Goal: Information Seeking & Learning: Learn about a topic

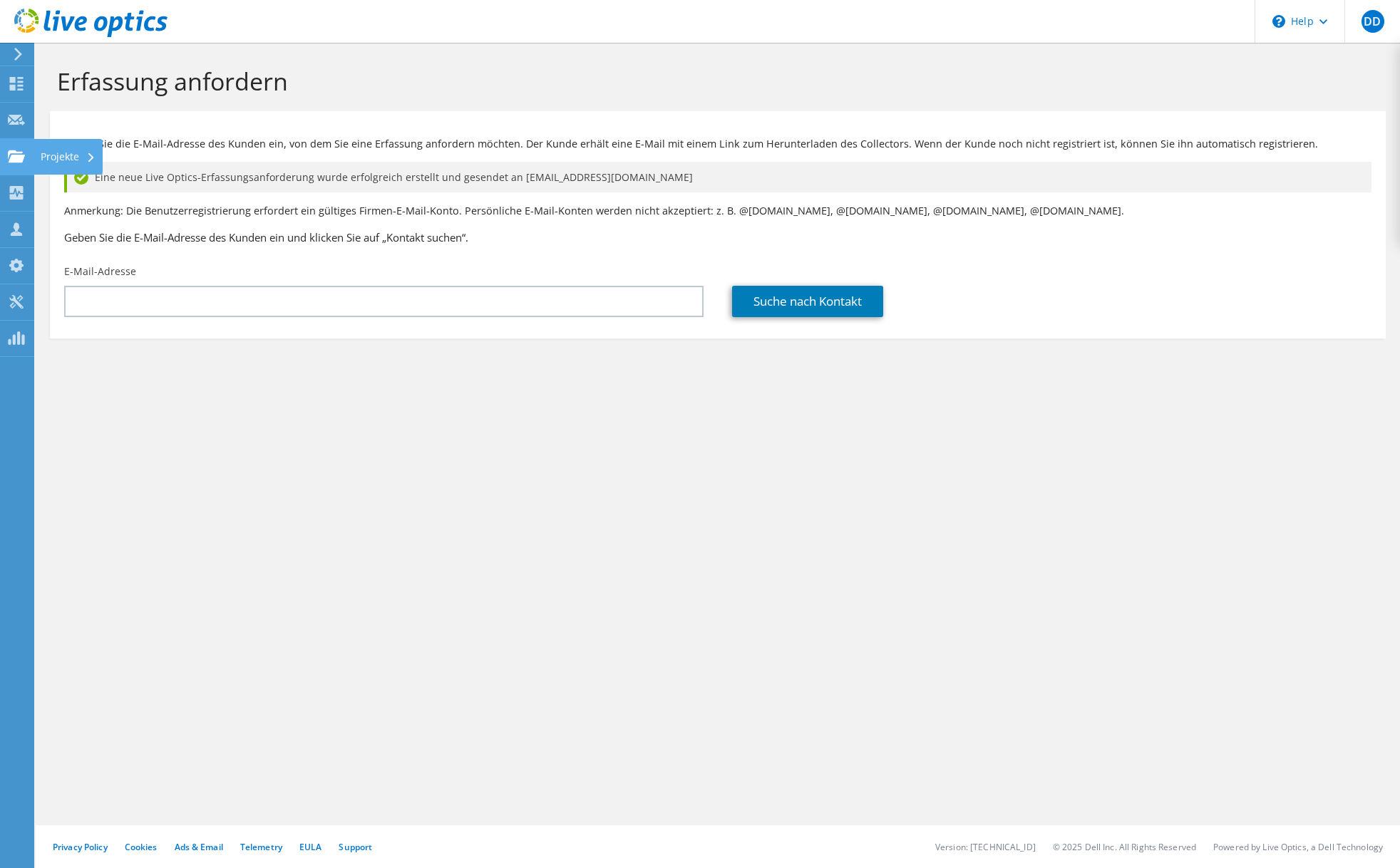
click at [15, 162] on use at bounding box center [16, 155] width 17 height 12
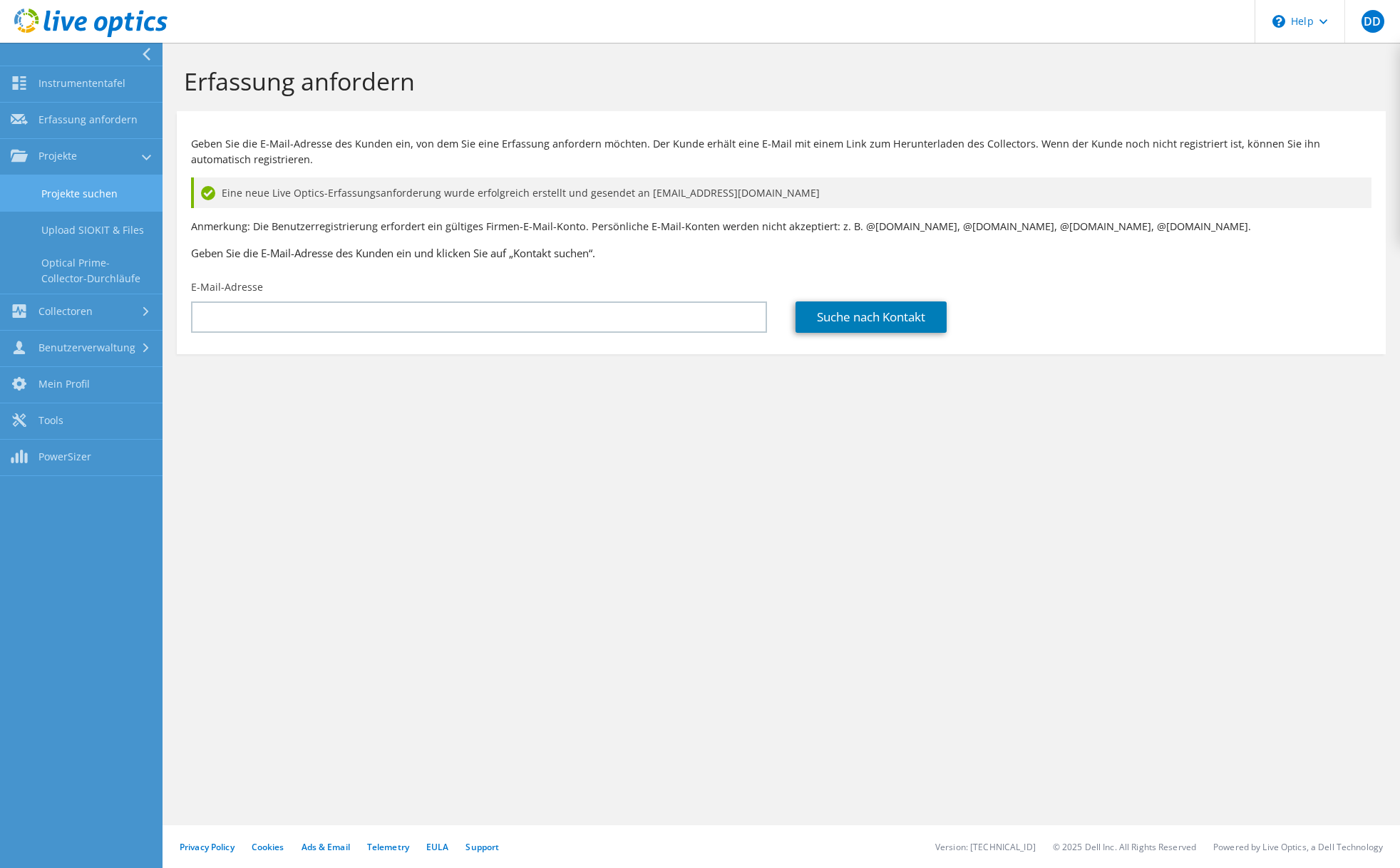
click at [77, 197] on link "Projekte suchen" at bounding box center [81, 193] width 163 height 36
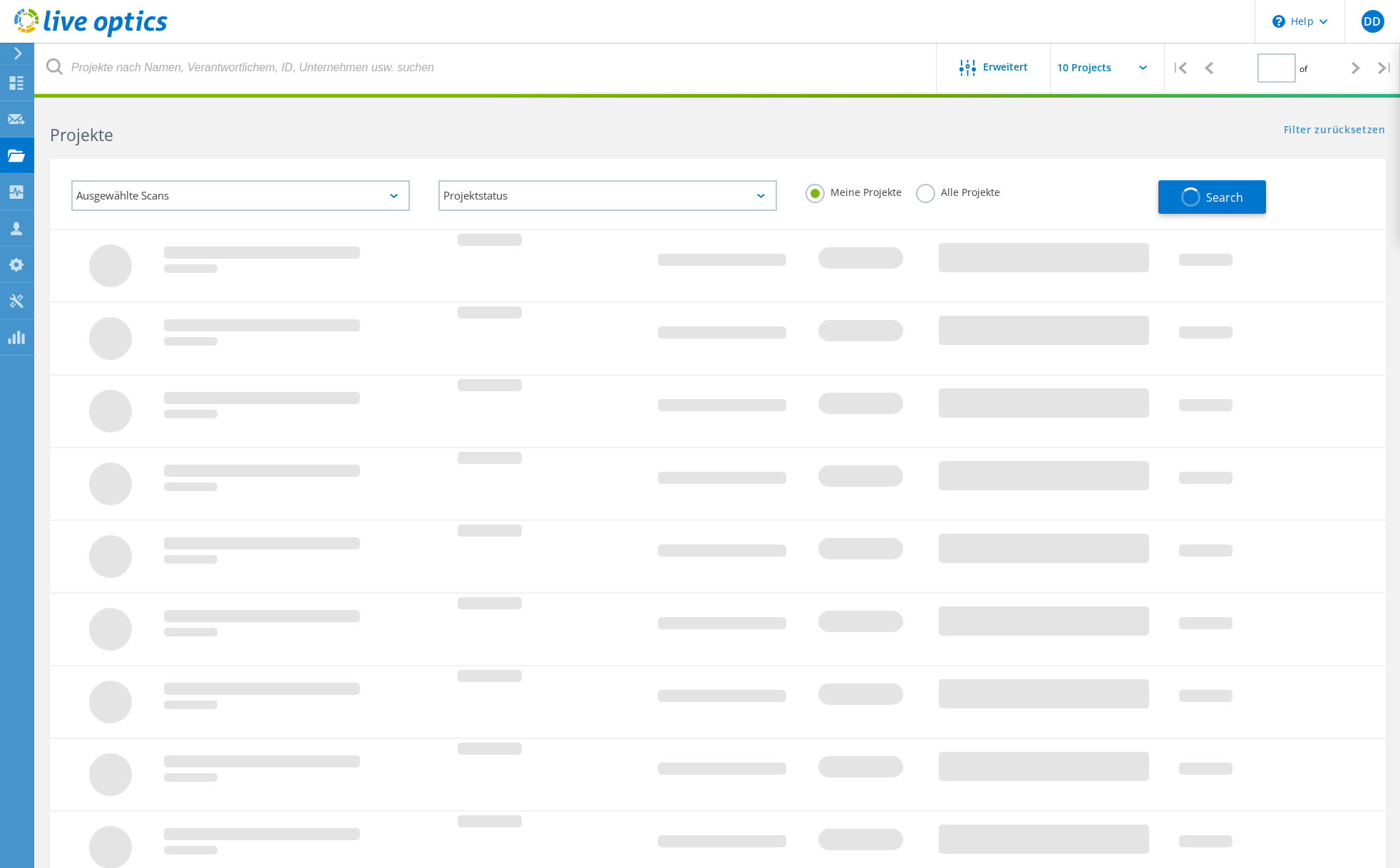
type input "1"
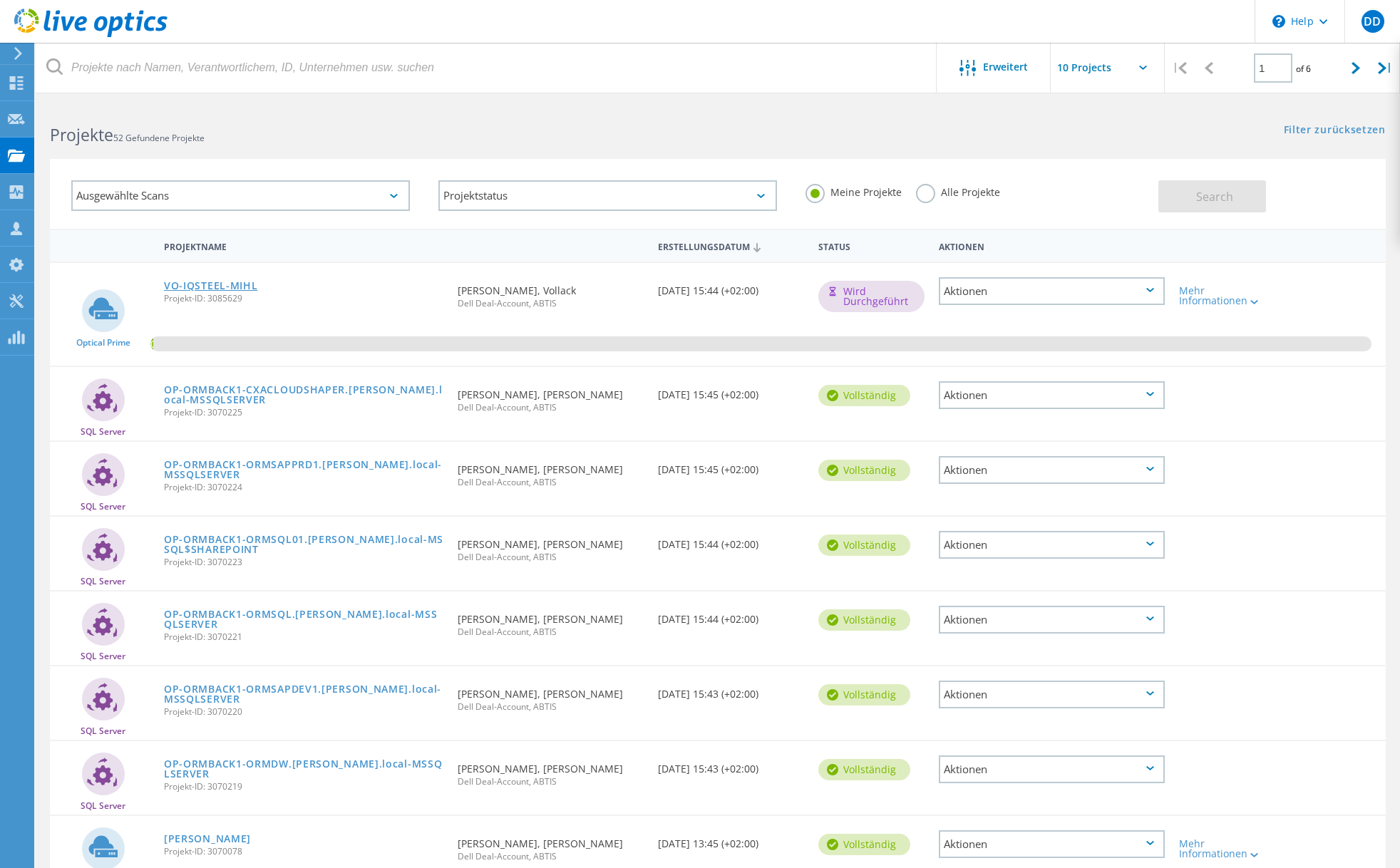
click at [202, 288] on link "VO-IQSTEEL-MIHL" at bounding box center [211, 285] width 94 height 10
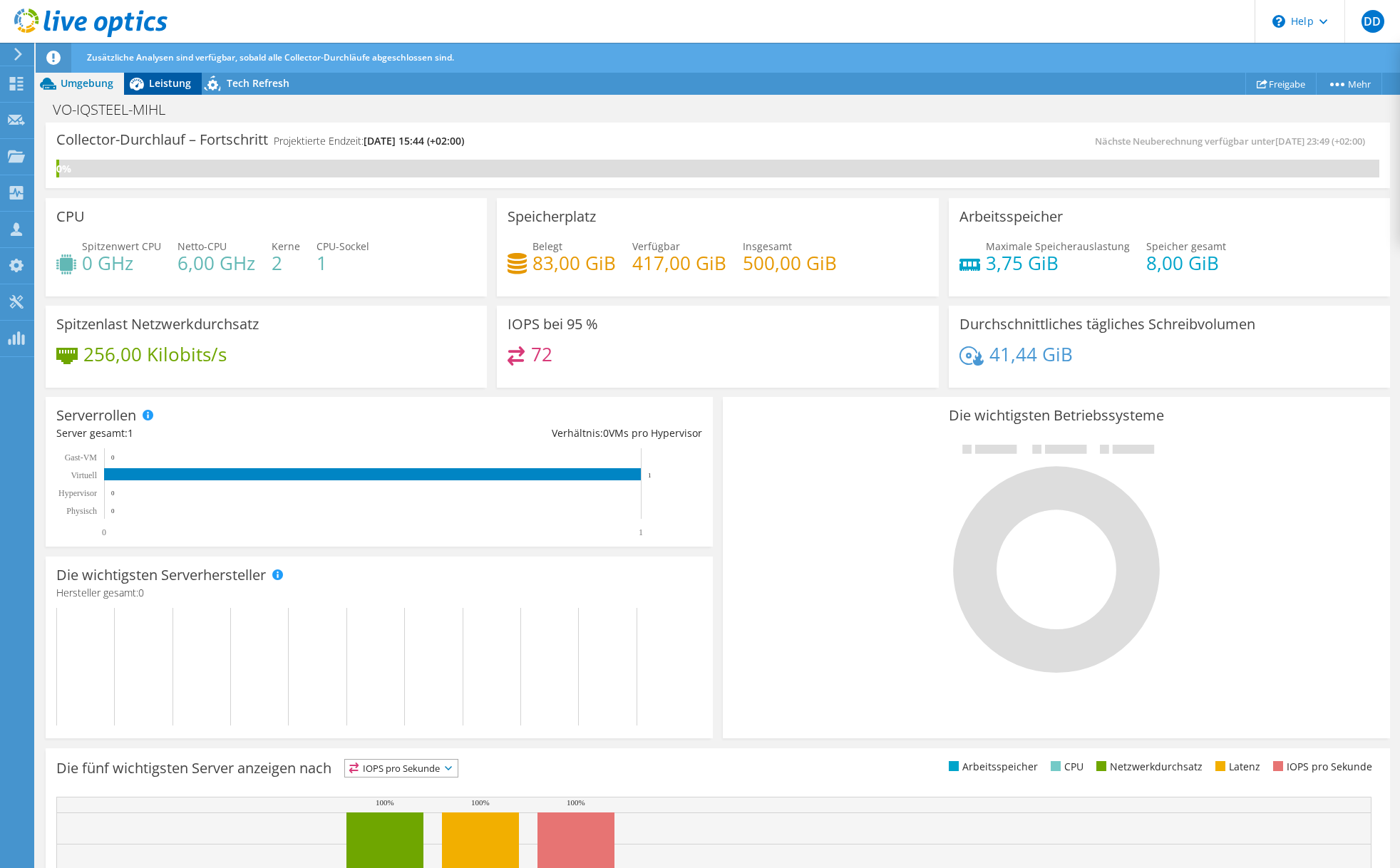
click at [154, 83] on span "Leistung" at bounding box center [170, 83] width 42 height 13
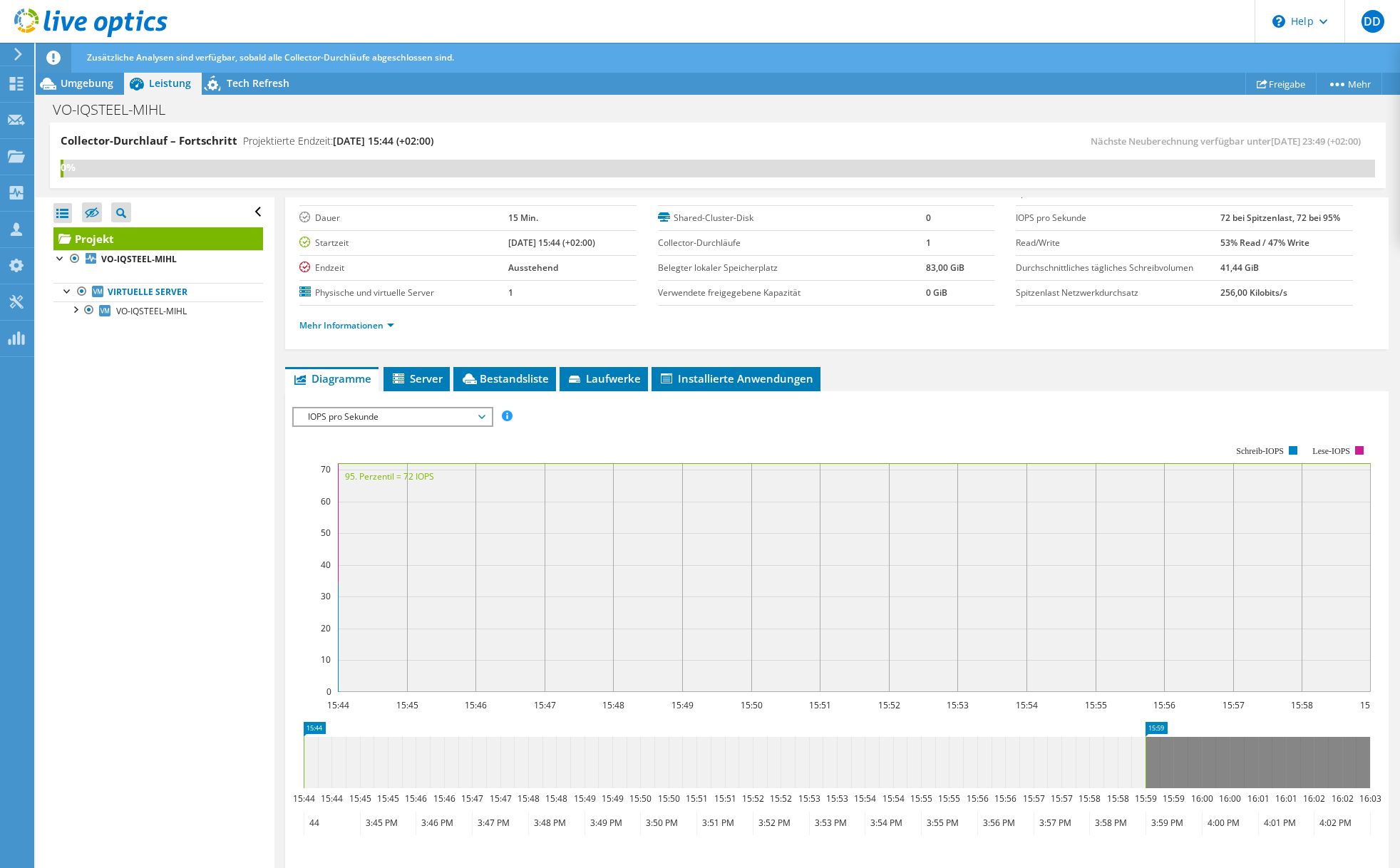
scroll to position [146, 0]
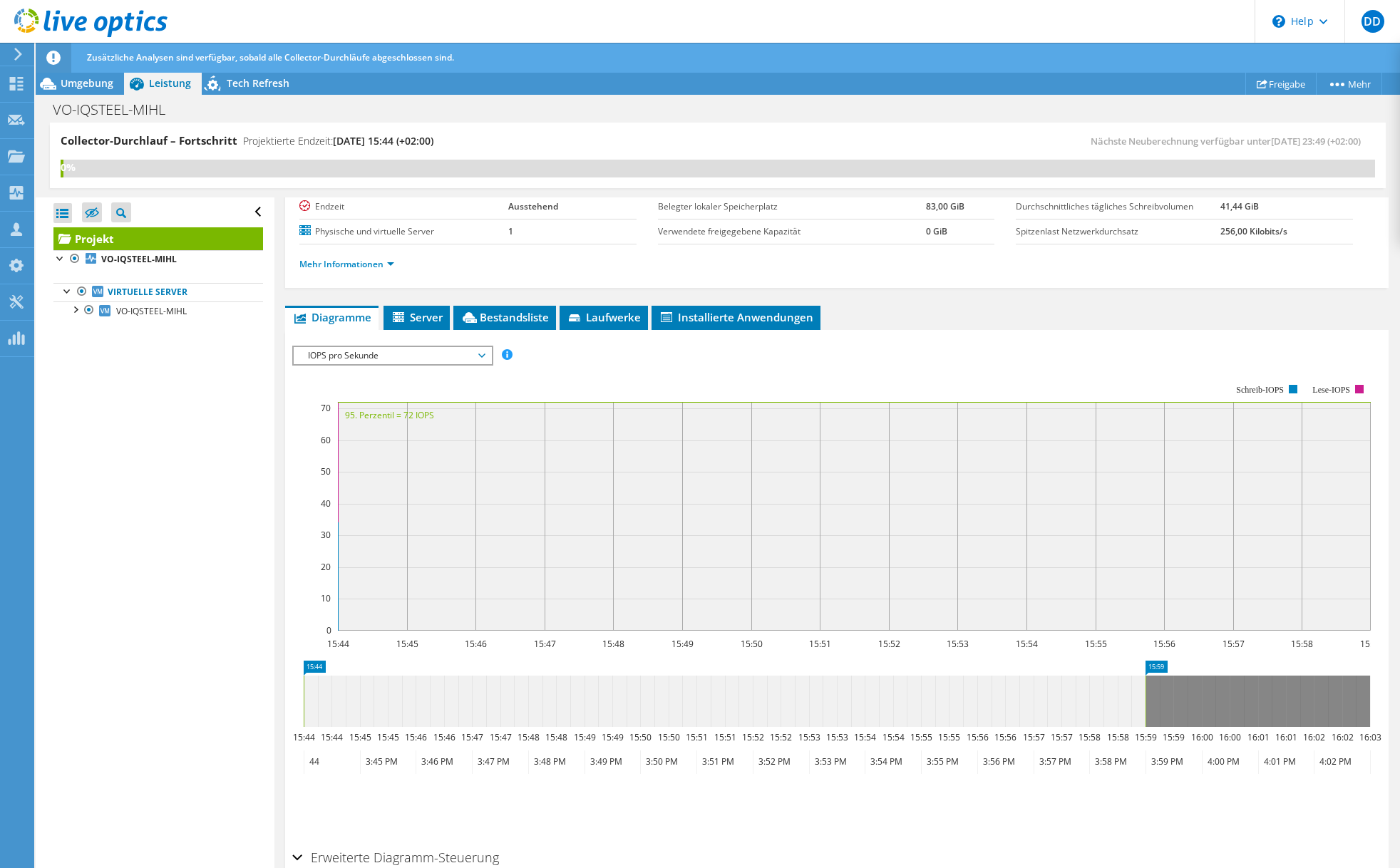
click at [408, 351] on span "IOPS pro Sekunde" at bounding box center [392, 355] width 184 height 17
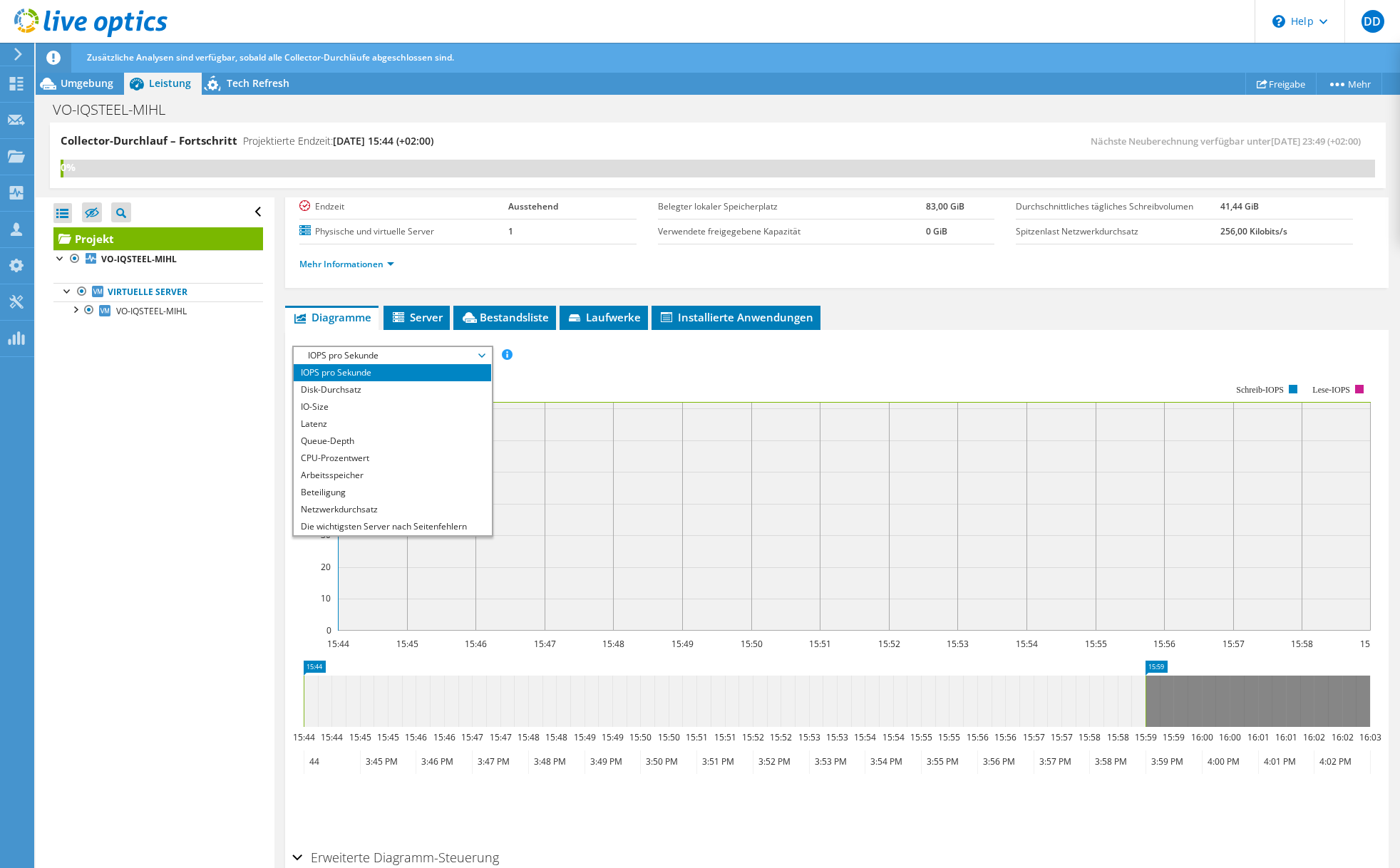
click at [407, 352] on span "IOPS pro Sekunde" at bounding box center [392, 355] width 184 height 17
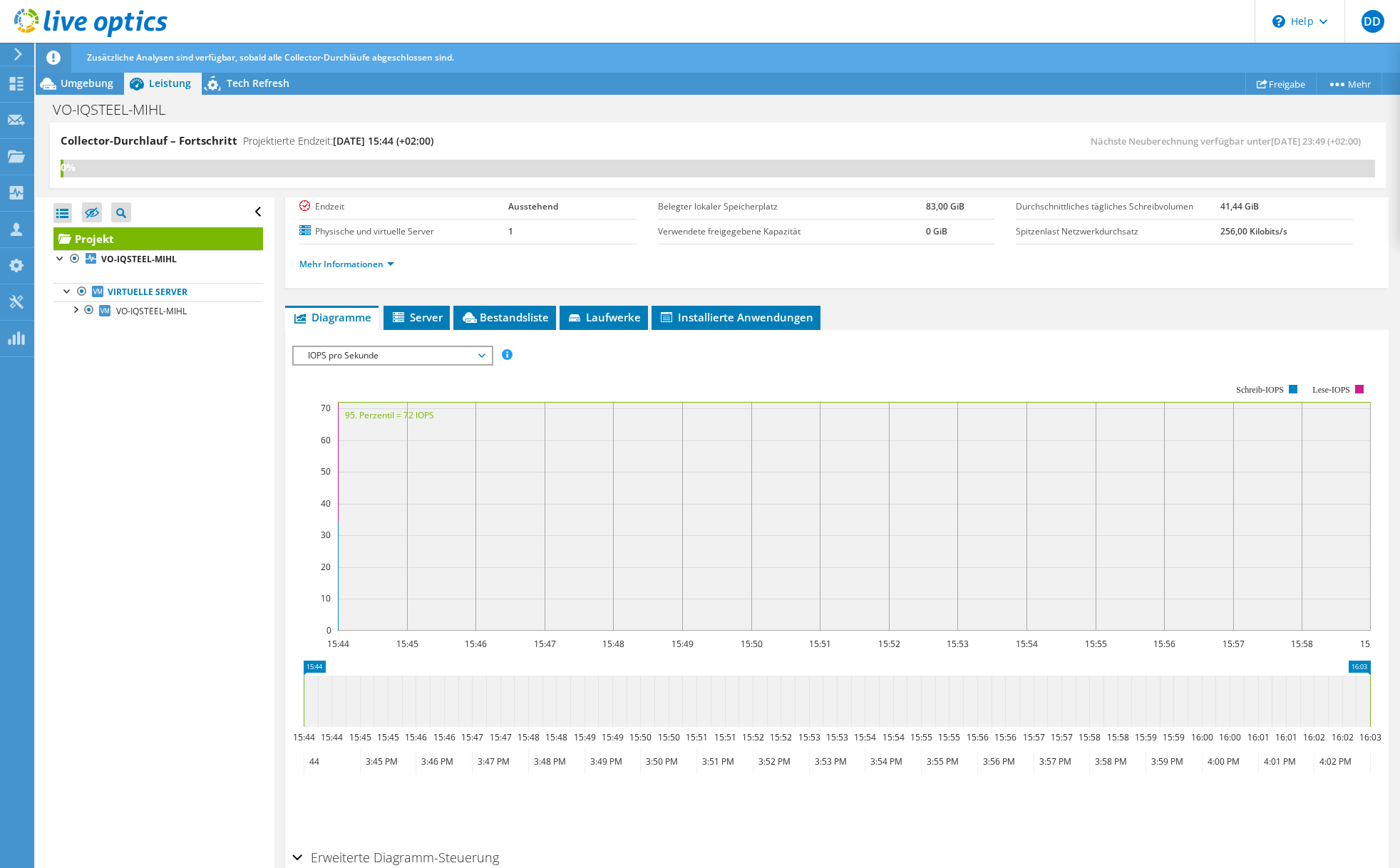
drag, startPoint x: 1144, startPoint y: 694, endPoint x: 1414, endPoint y: 699, distance: 270.0
click at [421, 352] on span "IOPS pro Sekunde" at bounding box center [392, 355] width 184 height 17
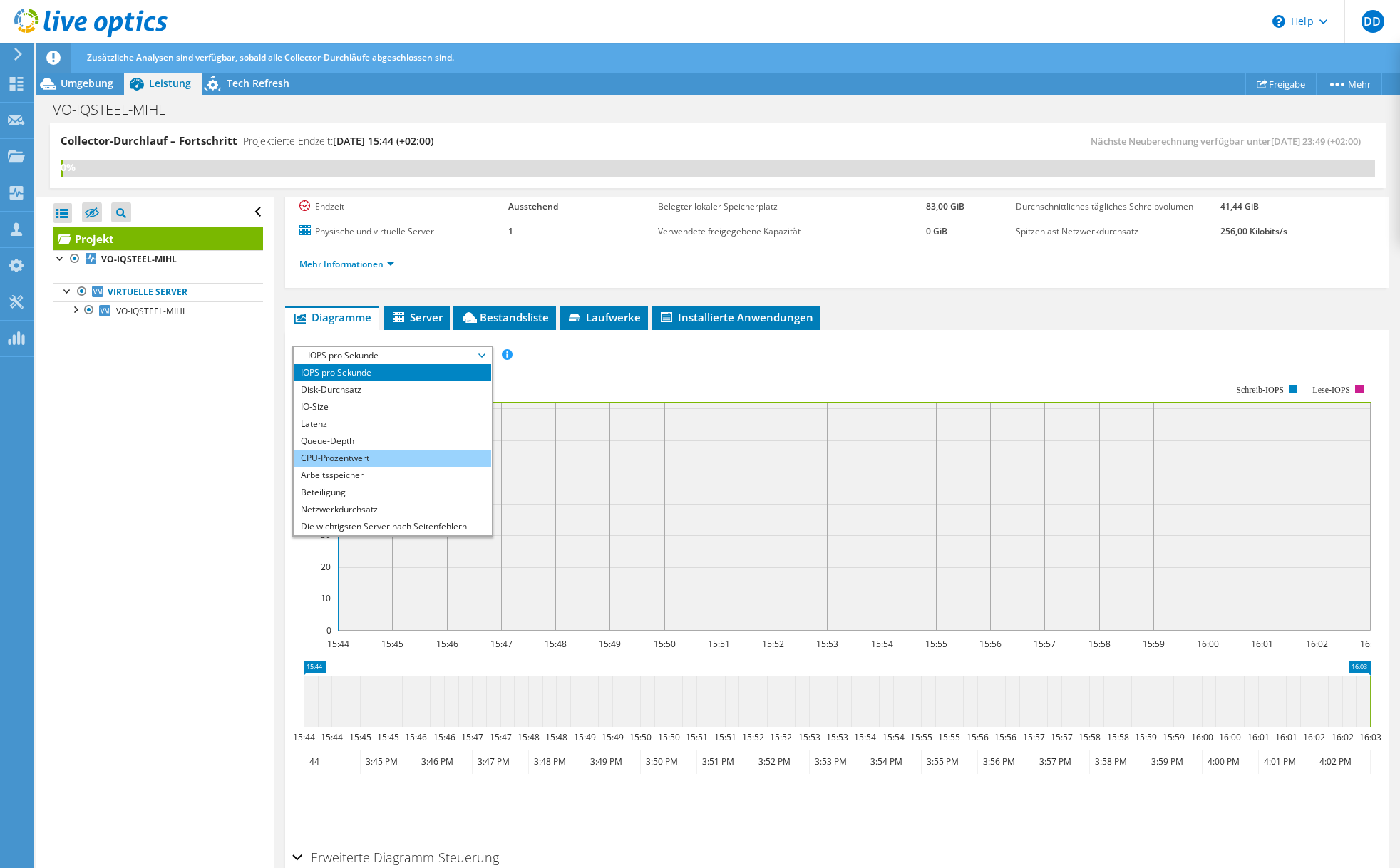
click at [339, 465] on li "CPU-Prozentwert" at bounding box center [392, 458] width 198 height 17
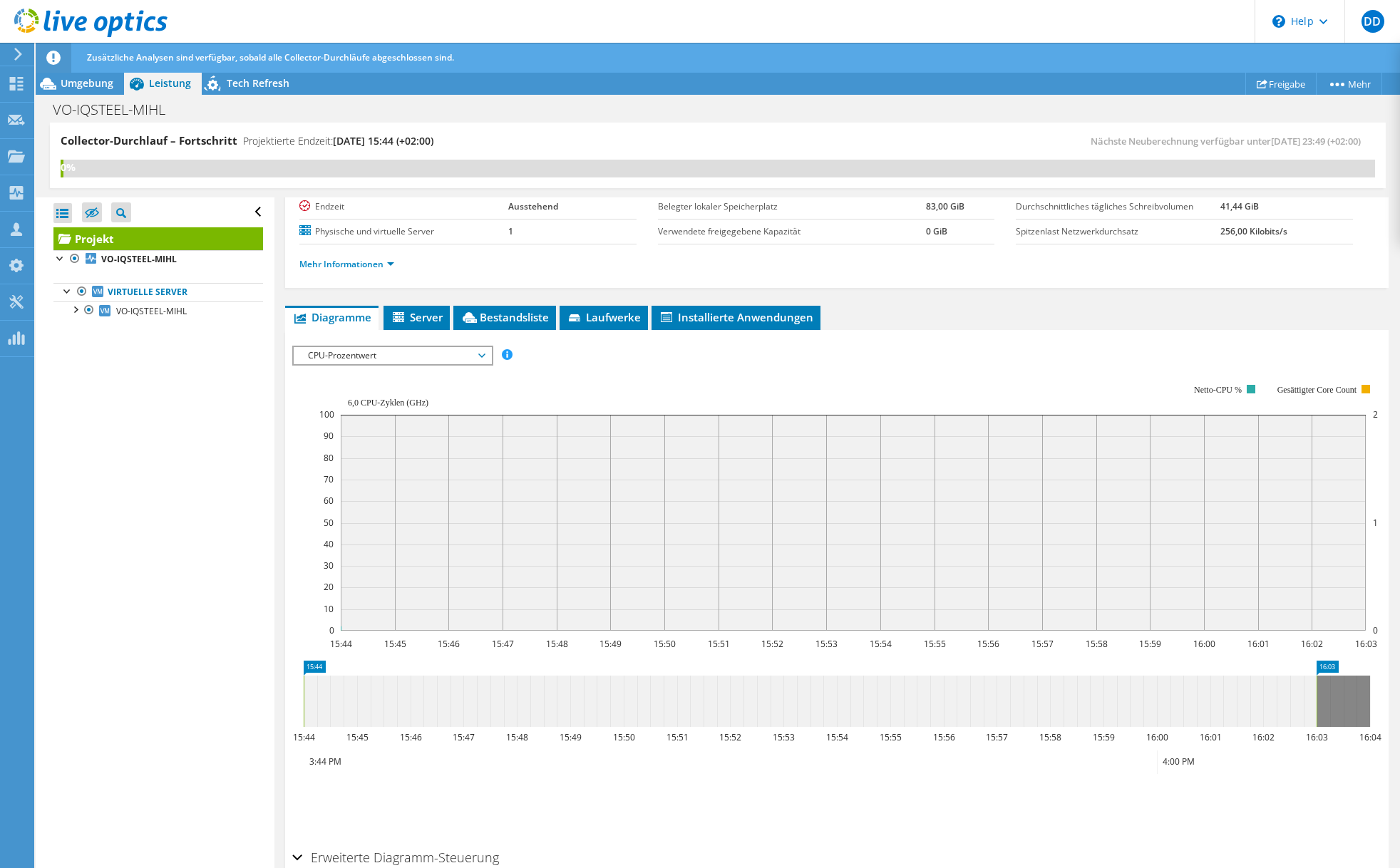
scroll to position [125, 0]
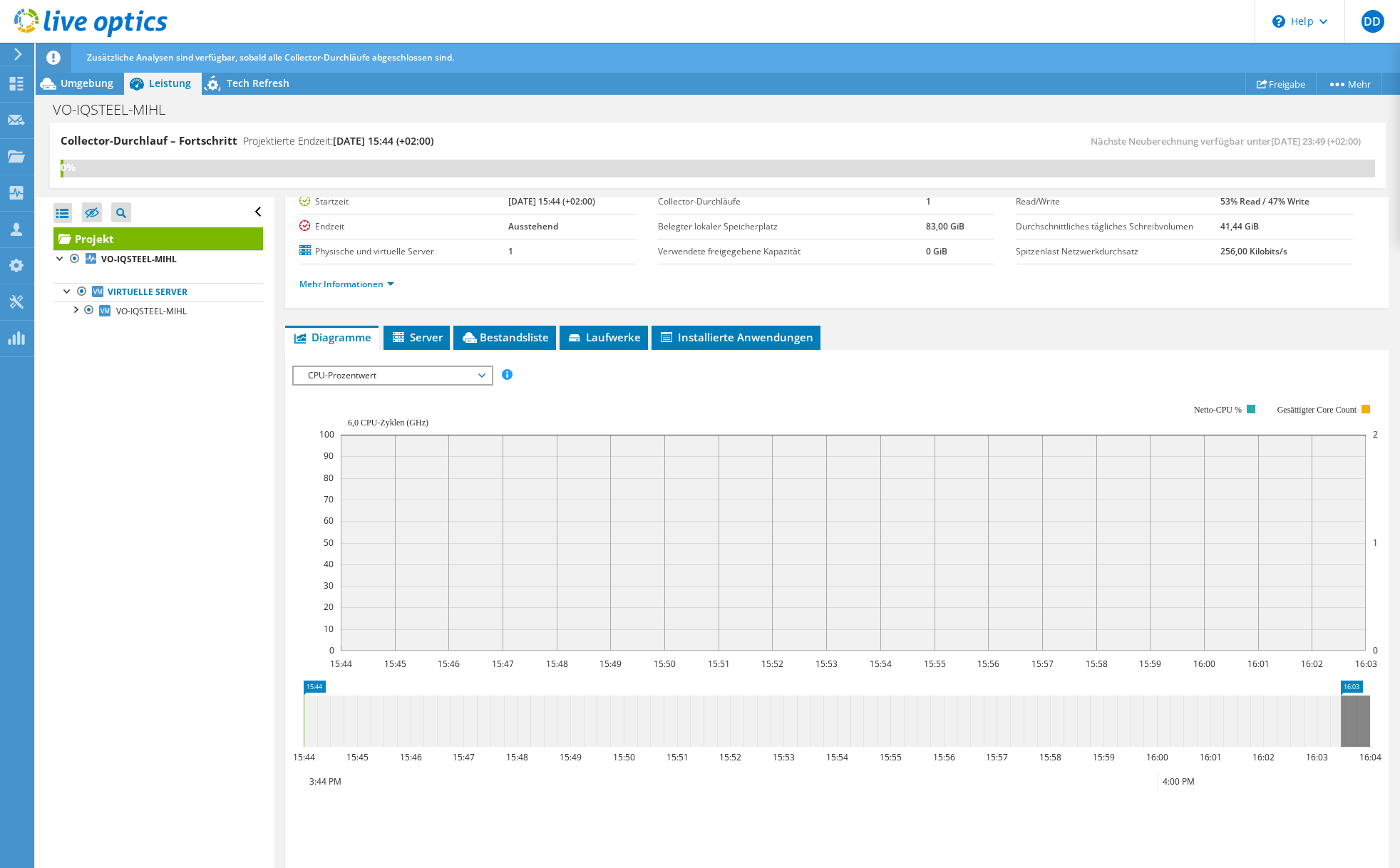
drag, startPoint x: 1319, startPoint y: 722, endPoint x: 1404, endPoint y: 719, distance: 85.1
click at [423, 374] on span "CPU-Prozentwert" at bounding box center [392, 375] width 184 height 17
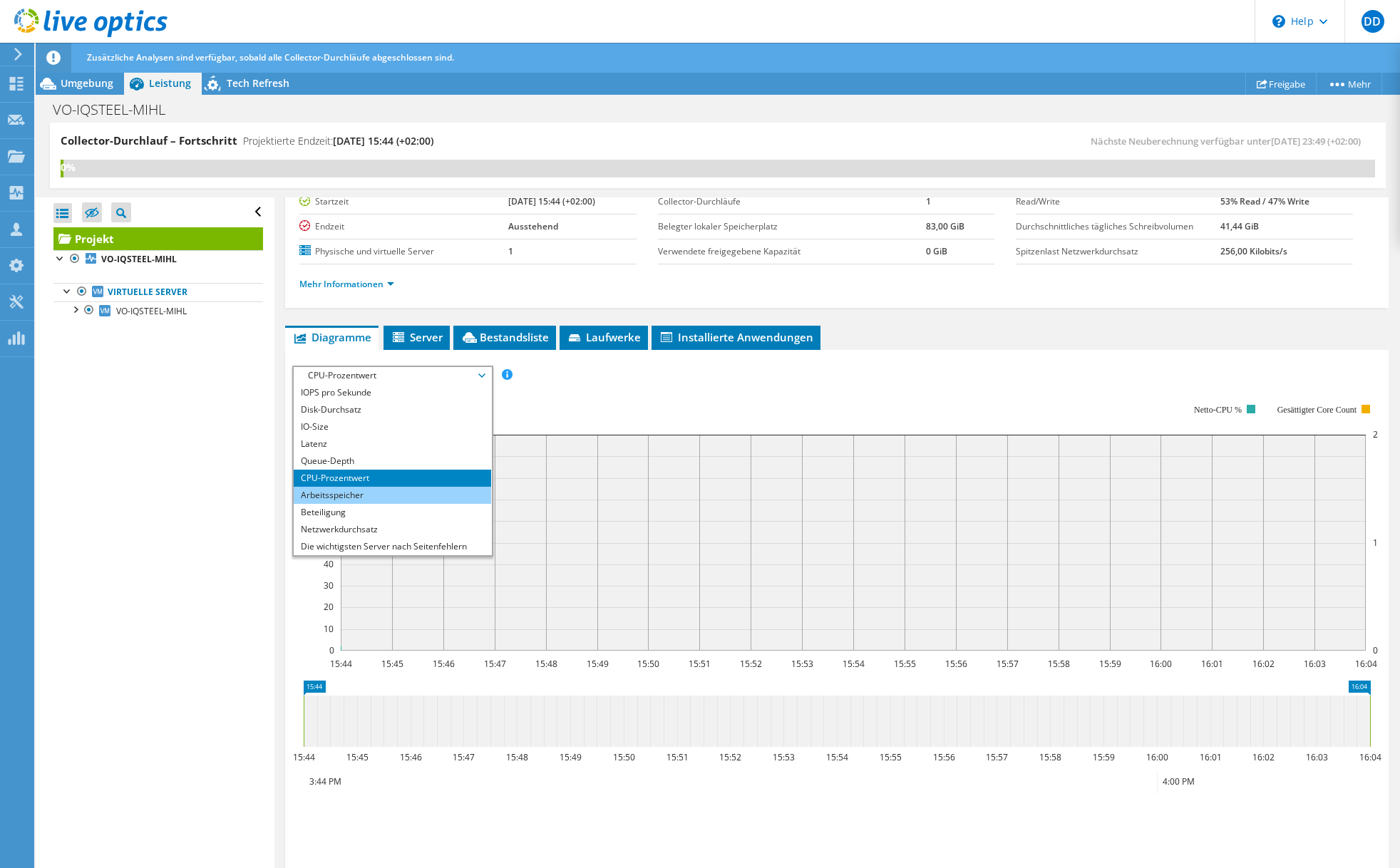
click at [349, 493] on li "Arbeitsspeicher" at bounding box center [392, 495] width 198 height 17
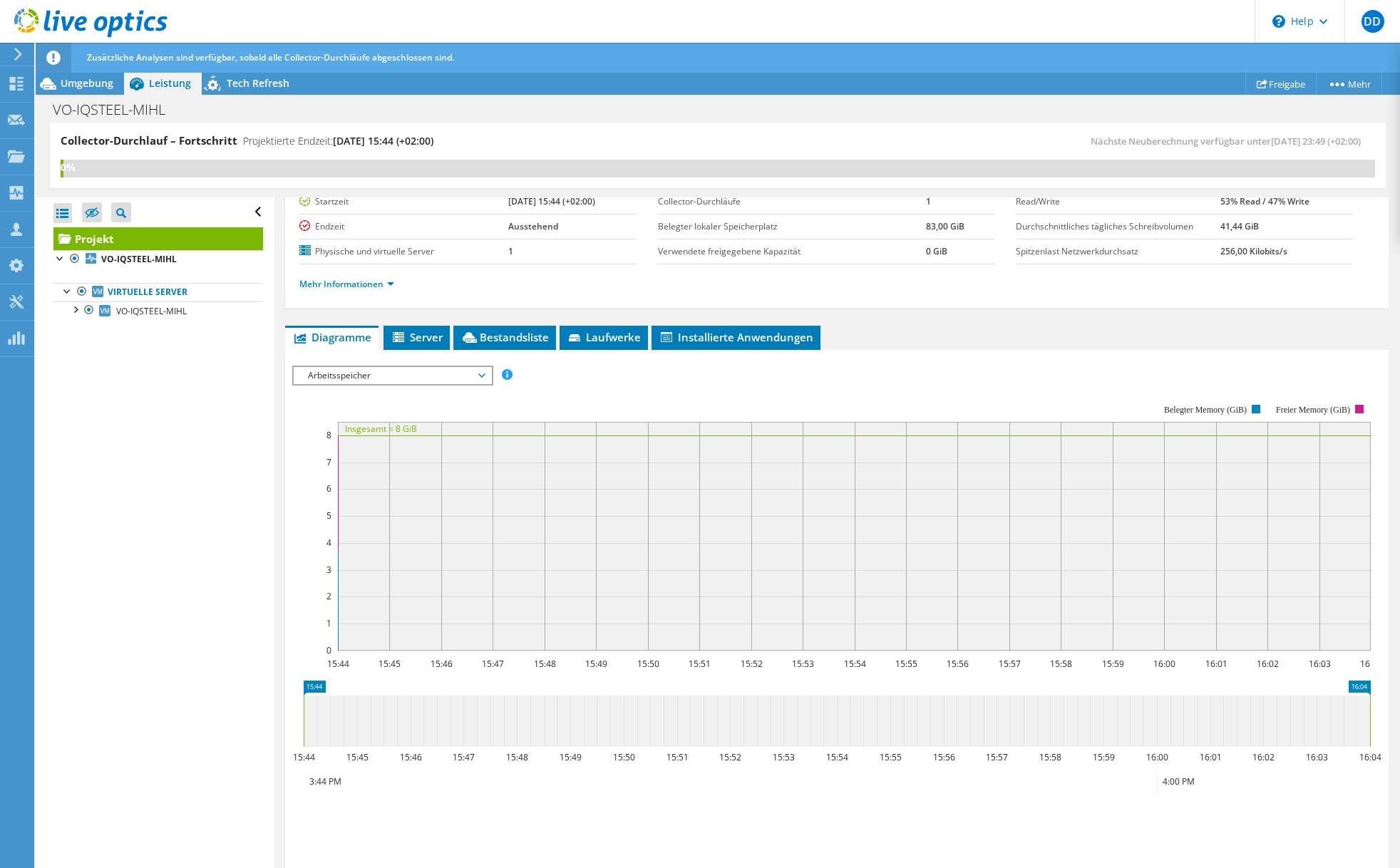
click at [464, 376] on span "Arbeitsspeicher" at bounding box center [392, 375] width 184 height 17
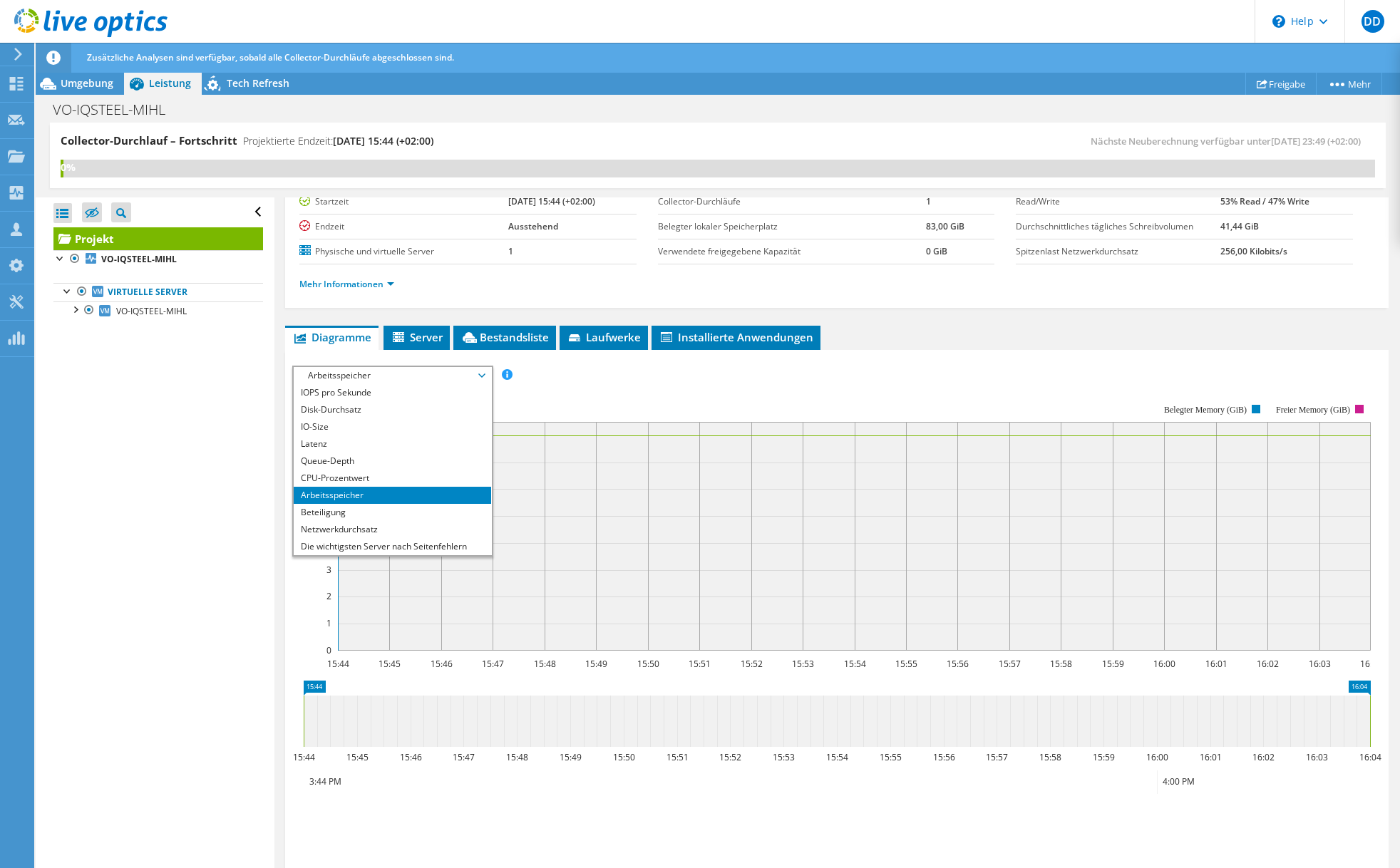
click at [620, 410] on rect at bounding box center [831, 527] width 1079 height 285
